Goal: Use online tool/utility: Use online tool/utility

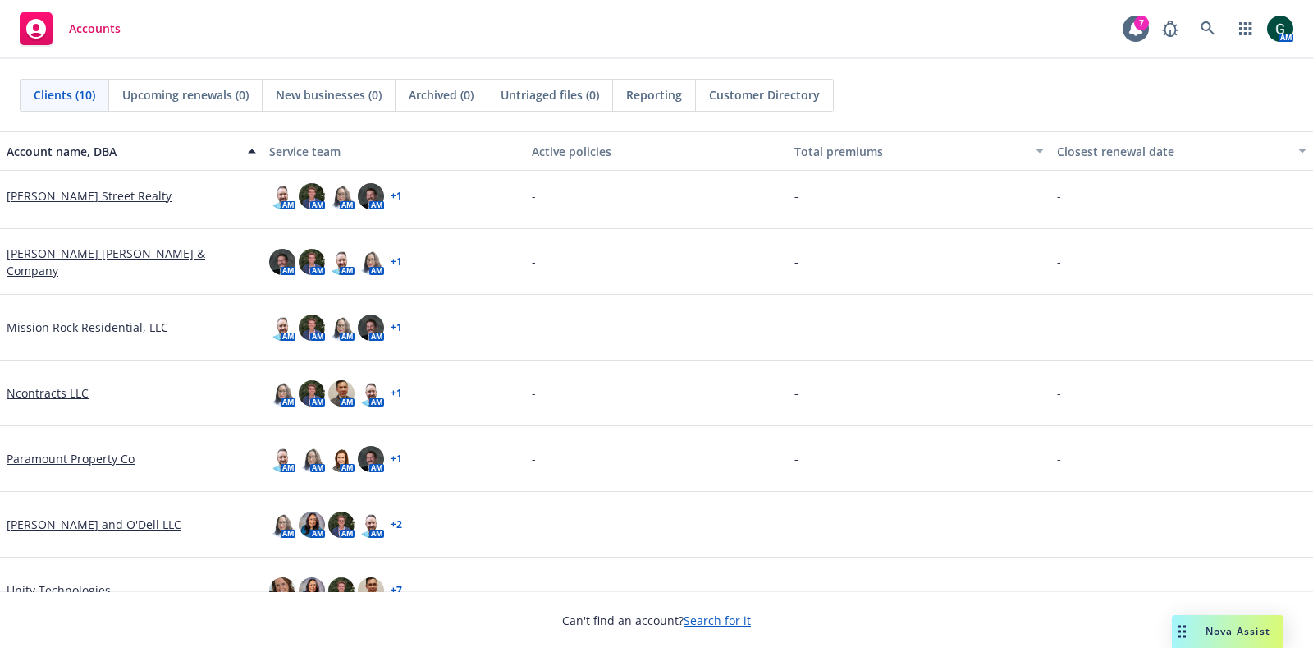
scroll to position [236, 0]
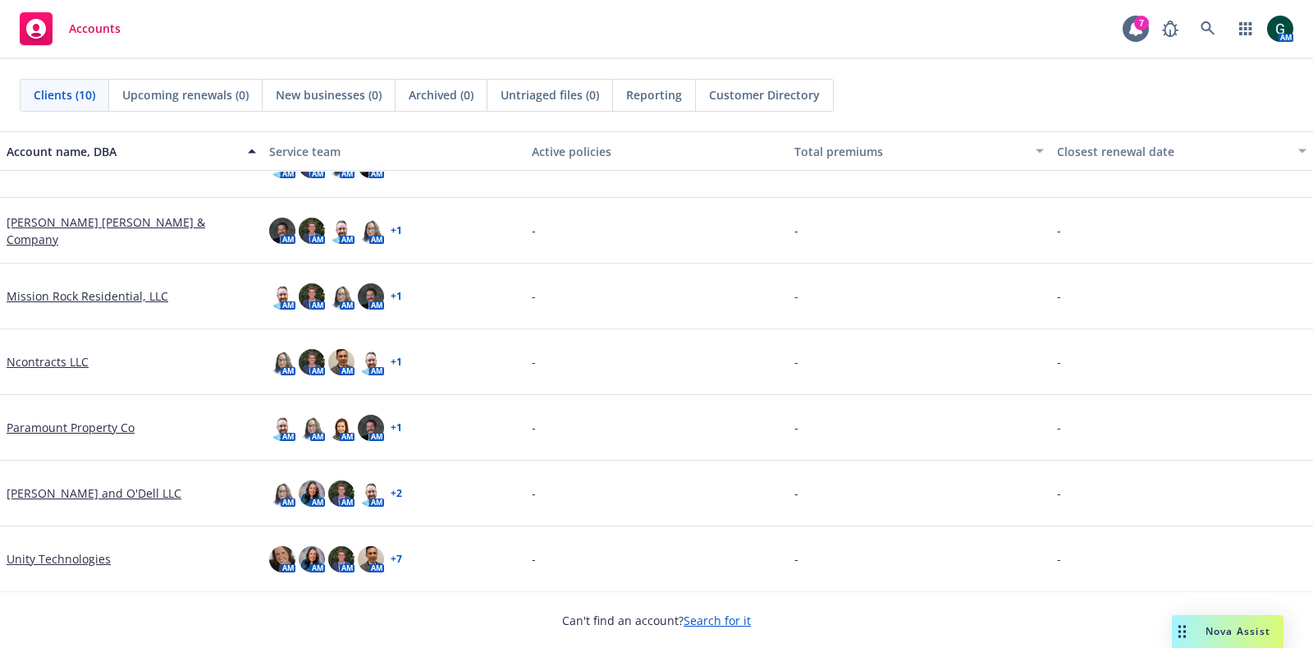
click at [80, 555] on link "Unity Technologies" at bounding box center [59, 558] width 104 height 17
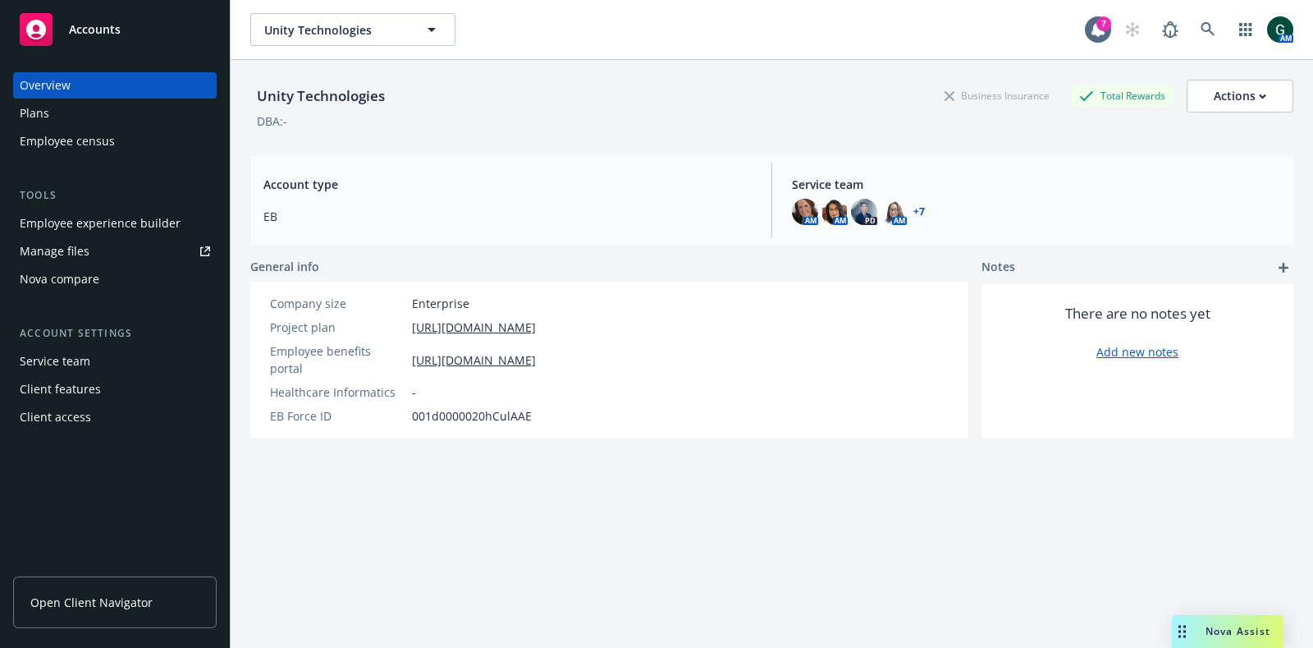
click at [1238, 622] on div "Nova Assist" at bounding box center [1228, 631] width 112 height 33
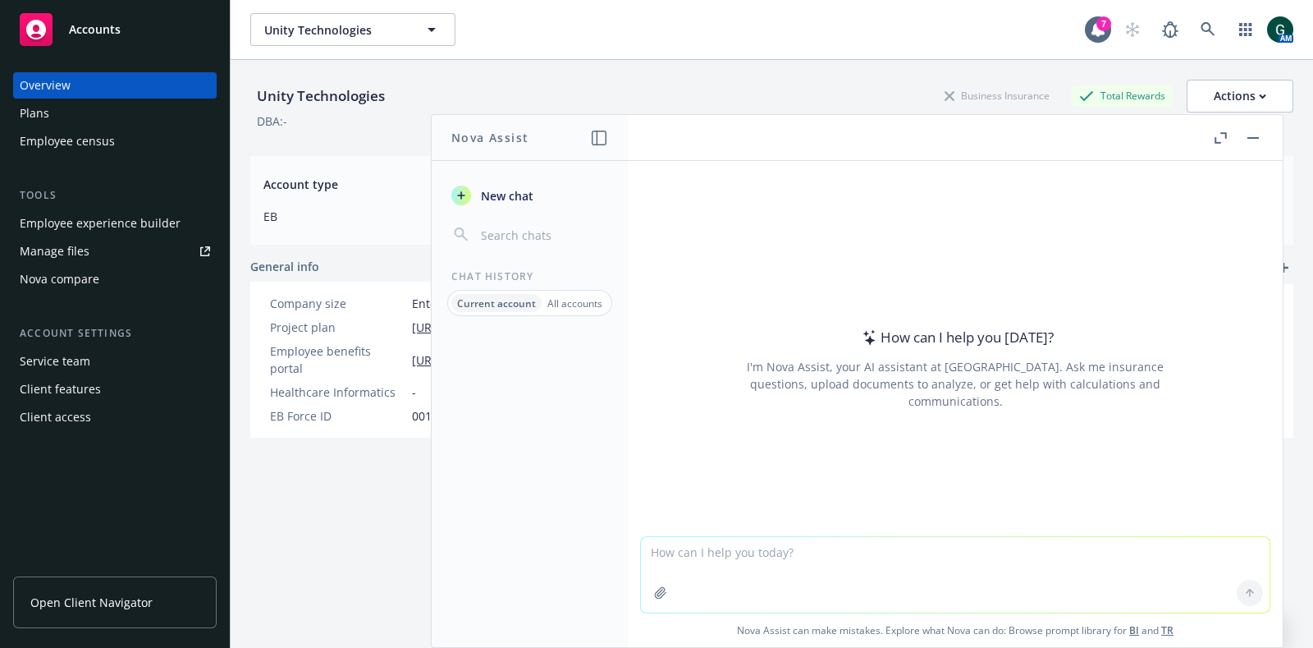
click at [796, 557] on textarea at bounding box center [955, 575] width 629 height 76
type textarea "H"
type textarea "can you please compare these two documents and list out any differences?"
click at [654, 593] on icon "button" at bounding box center [660, 592] width 13 height 13
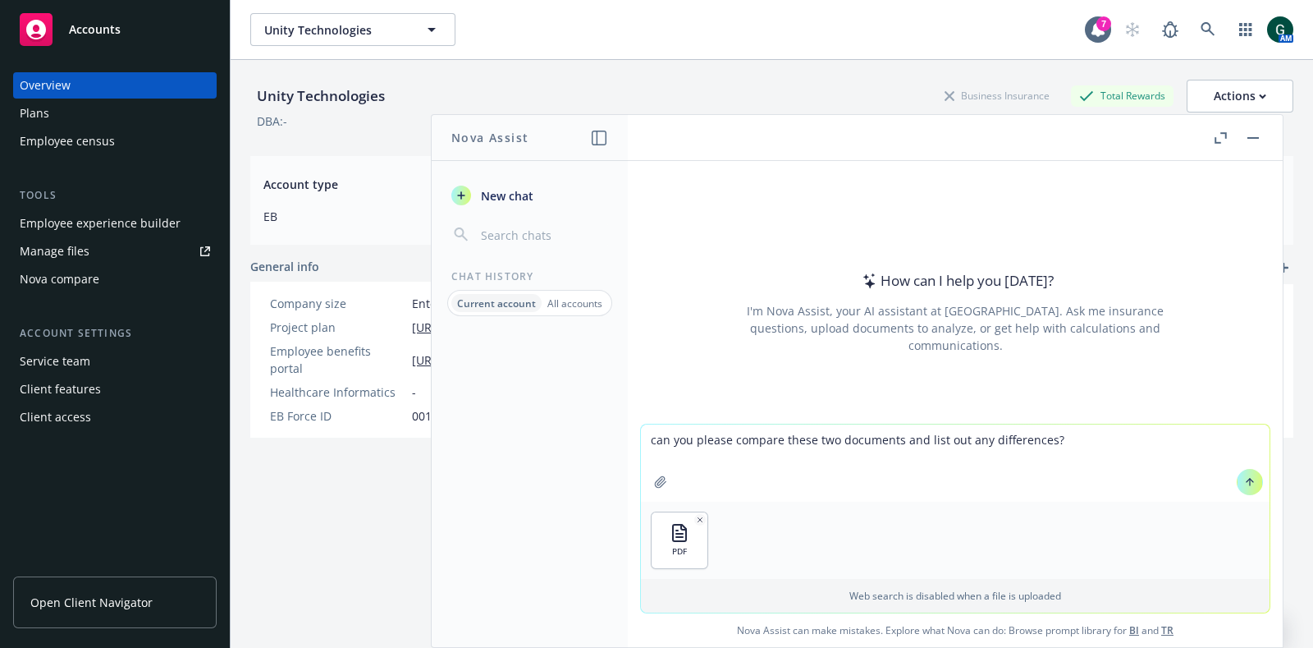
click at [654, 482] on icon "button" at bounding box center [660, 481] width 13 height 13
click at [1244, 479] on icon at bounding box center [1249, 481] width 11 height 11
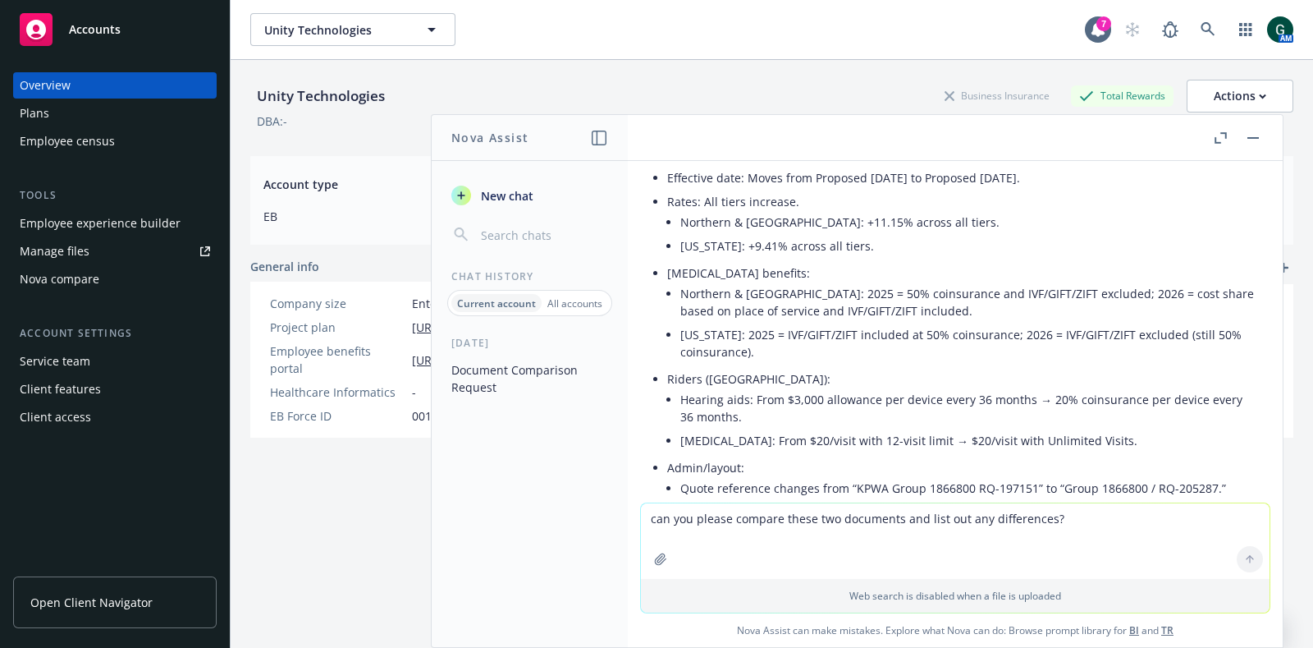
scroll to position [204, 0]
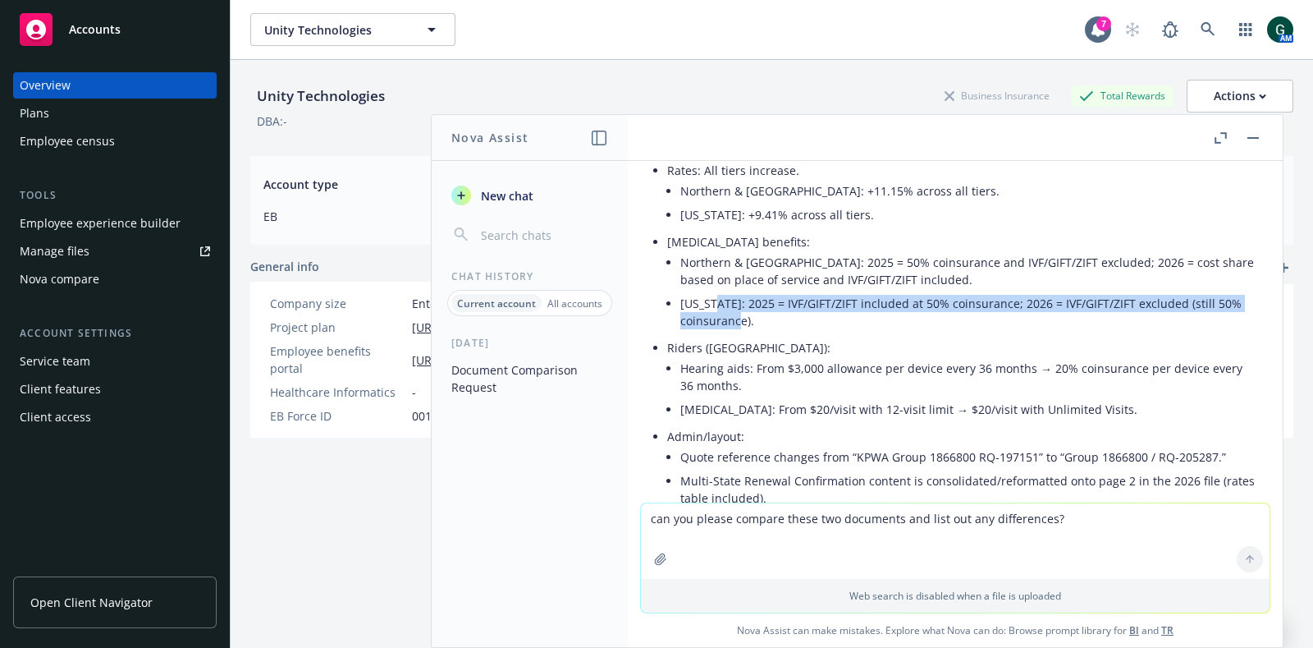
drag, startPoint x: 718, startPoint y: 298, endPoint x: 764, endPoint y: 312, distance: 48.0
click at [764, 312] on li "[US_STATE]: 2025 = IVF/GIFT/ZIFT included at 50% coinsurance; 2026 = IVF/GIFT/Z…" at bounding box center [968, 311] width 576 height 41
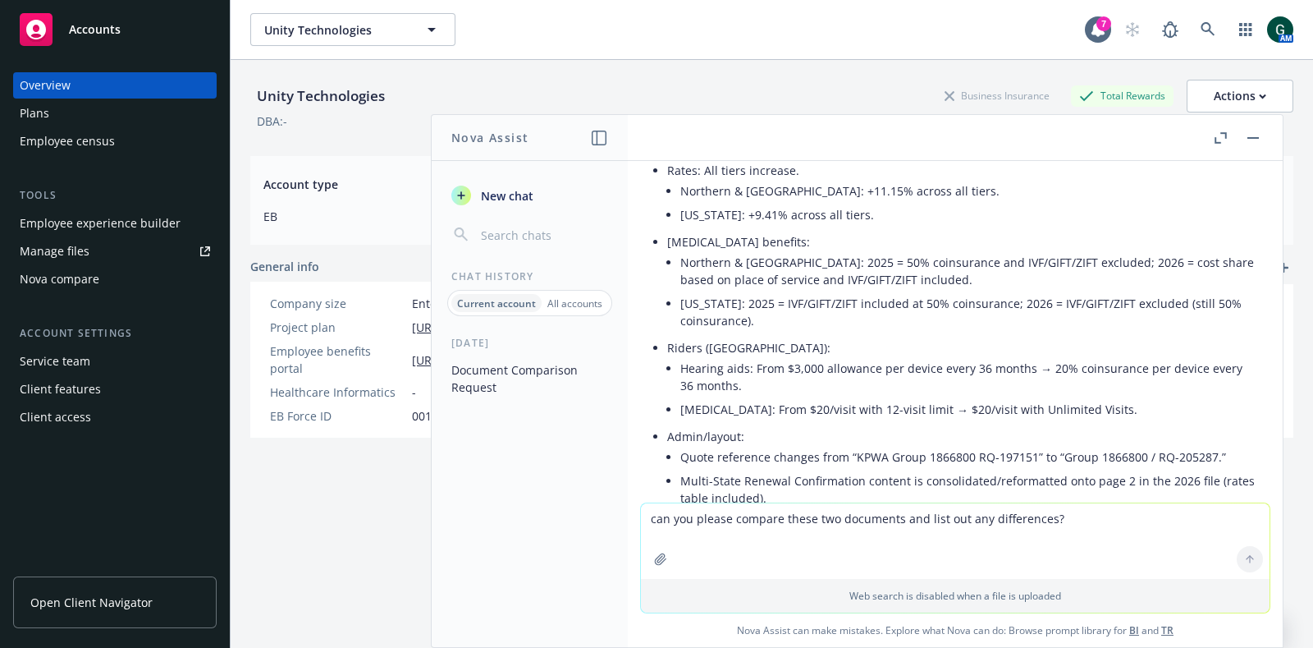
click at [788, 318] on li "[US_STATE]: 2025 = IVF/GIFT/ZIFT included at 50% coinsurance; 2026 = IVF/GIFT/Z…" at bounding box center [968, 311] width 576 height 41
drag, startPoint x: 737, startPoint y: 365, endPoint x: 917, endPoint y: 363, distance: 179.8
click at [917, 363] on li "Hearing aids: From $3,000 allowance per device every 36 months → 20% coinsuranc…" at bounding box center [968, 376] width 576 height 41
click at [836, 384] on li "Hearing aids: From $3,000 allowance per device every 36 months → 20% coinsuranc…" at bounding box center [968, 376] width 576 height 41
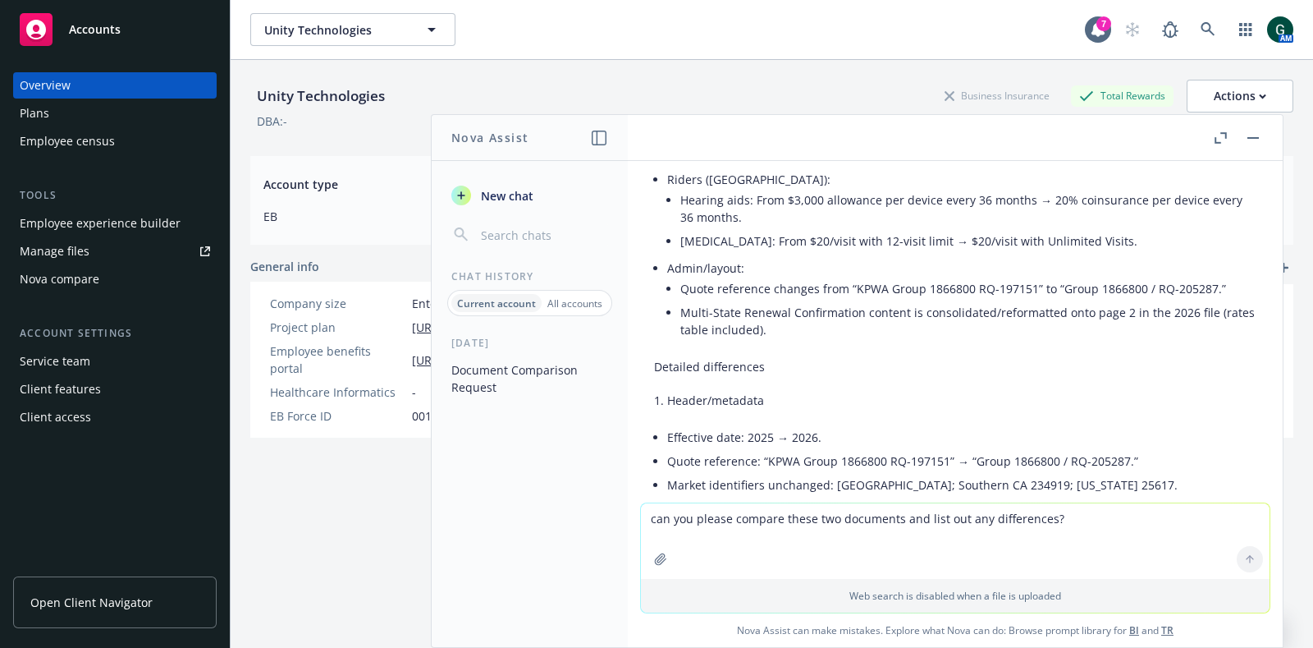
scroll to position [364, 0]
